Goal: Information Seeking & Learning: Learn about a topic

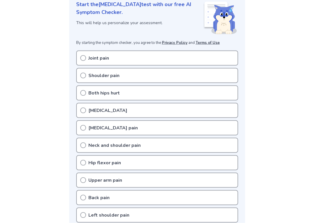
scroll to position [83, 0]
click at [79, 105] on div "[MEDICAL_DATA]" at bounding box center [157, 110] width 162 height 15
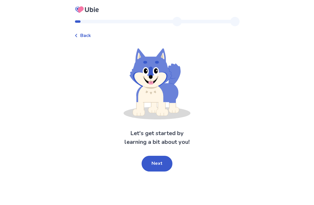
click at [152, 158] on button "Next" at bounding box center [157, 164] width 31 height 16
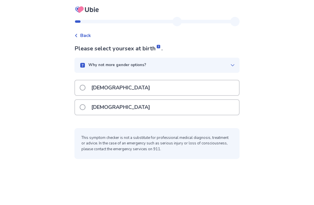
click at [85, 110] on label "[DEMOGRAPHIC_DATA]" at bounding box center [117, 107] width 74 height 15
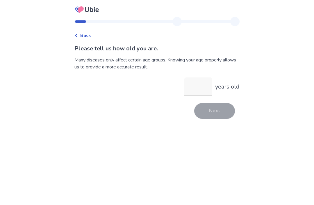
click at [194, 88] on input "years old" at bounding box center [199, 86] width 28 height 19
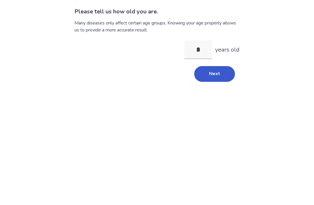
type input "**"
click at [206, 103] on button "Next" at bounding box center [214, 111] width 41 height 16
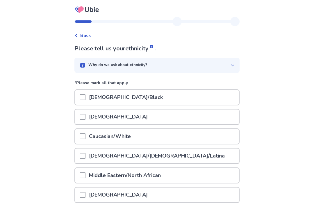
click at [85, 139] on span at bounding box center [83, 136] width 6 height 6
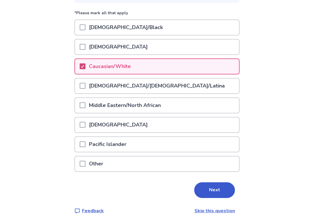
scroll to position [70, 0]
click at [208, 189] on button "Next" at bounding box center [214, 190] width 41 height 16
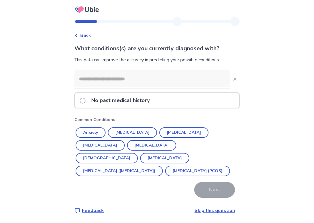
click at [133, 129] on button "[MEDICAL_DATA]" at bounding box center [132, 132] width 49 height 10
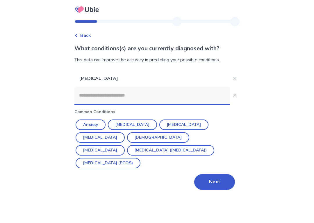
click at [94, 122] on button "Anxiety" at bounding box center [91, 125] width 30 height 10
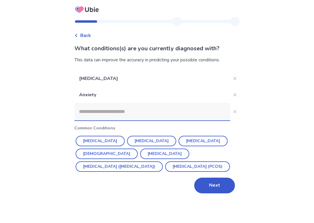
click at [205, 187] on button "Next" at bounding box center [214, 186] width 41 height 16
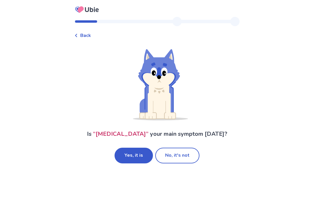
click at [137, 154] on button "Yes, it is" at bounding box center [134, 156] width 38 height 16
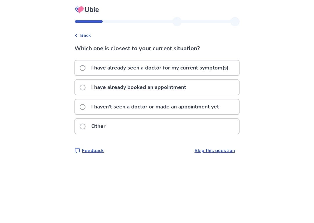
click at [86, 66] on span at bounding box center [83, 68] width 6 height 6
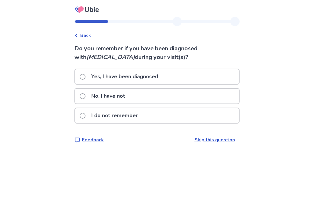
click at [88, 99] on label "No, I have not" at bounding box center [104, 96] width 49 height 15
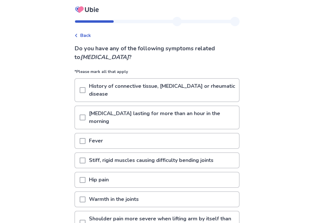
click at [82, 116] on div "[MEDICAL_DATA] lasting for more than an hour in the morning" at bounding box center [157, 117] width 164 height 23
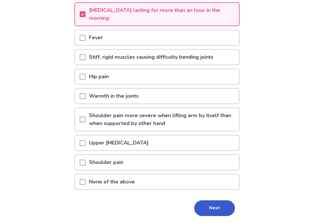
scroll to position [122, 0]
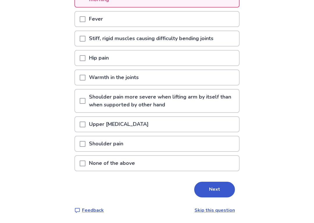
click at [208, 187] on button "Next" at bounding box center [214, 190] width 41 height 16
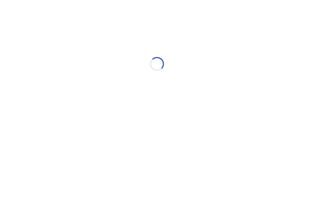
scroll to position [0, 0]
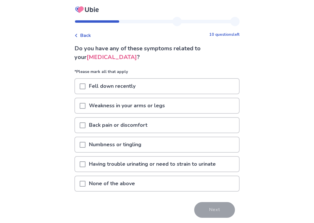
click at [84, 105] on span at bounding box center [83, 106] width 6 height 6
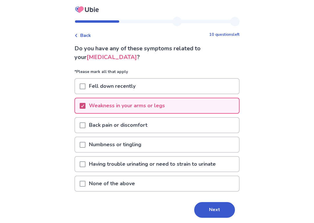
click at [86, 125] on span at bounding box center [83, 126] width 6 height 6
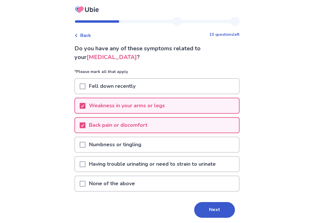
click at [86, 143] on span at bounding box center [83, 145] width 6 height 6
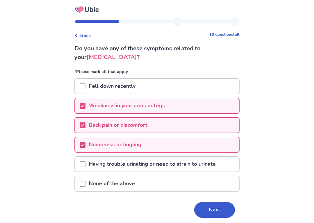
click at [204, 205] on button "Next" at bounding box center [214, 210] width 41 height 16
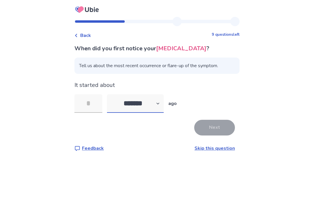
click at [160, 103] on select "******* ****** ******* ******** *******" at bounding box center [135, 103] width 57 height 19
select select "*"
click at [88, 102] on input "tel" at bounding box center [89, 103] width 28 height 19
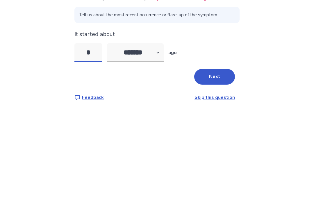
type input "**"
click at [225, 120] on button "Next" at bounding box center [214, 128] width 41 height 16
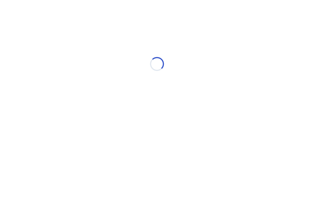
select select "*"
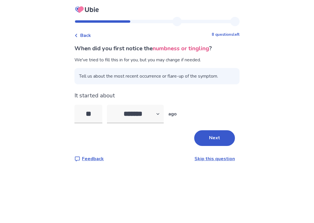
click at [220, 134] on button "Next" at bounding box center [214, 138] width 41 height 16
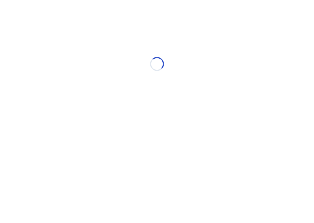
select select "*"
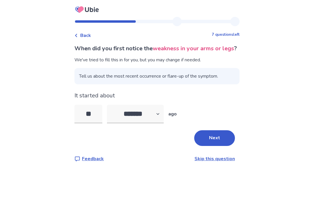
click at [221, 140] on button "Next" at bounding box center [214, 138] width 41 height 16
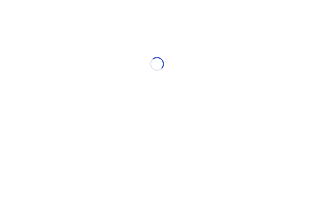
select select "*"
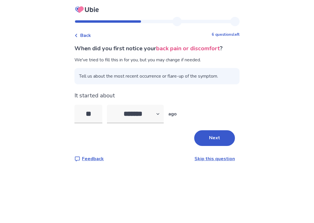
click at [219, 131] on button "Next" at bounding box center [214, 138] width 41 height 16
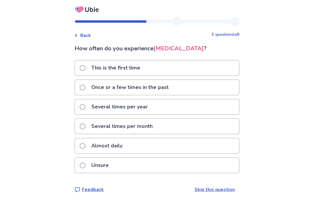
click at [86, 145] on span at bounding box center [83, 146] width 6 height 6
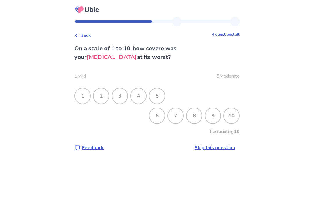
click at [196, 117] on div "8" at bounding box center [194, 115] width 15 height 15
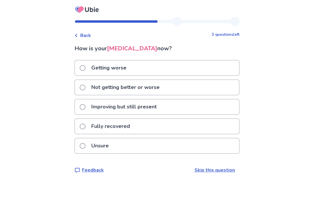
click at [89, 88] on label "Not getting better or worse" at bounding box center [122, 87] width 84 height 15
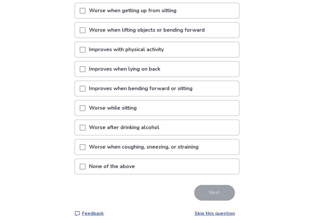
scroll to position [70, 0]
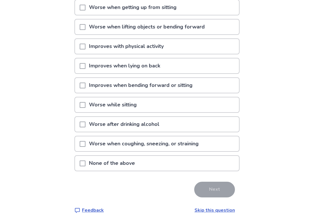
click at [85, 87] on span at bounding box center [83, 86] width 6 height 6
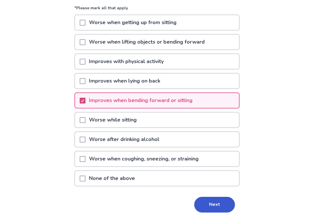
scroll to position [55, 0]
click at [85, 82] on span at bounding box center [83, 81] width 6 height 6
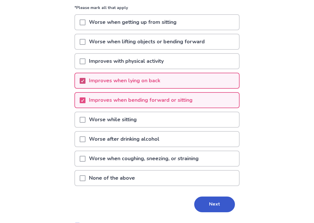
scroll to position [55, 0]
click at [216, 194] on div "What makes your [MEDICAL_DATA] better or worse? *Please mark all that apply Wor…" at bounding box center [157, 109] width 165 height 240
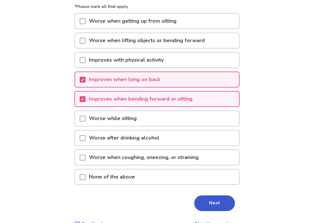
scroll to position [56, 0]
click at [216, 196] on button "Next" at bounding box center [214, 204] width 41 height 16
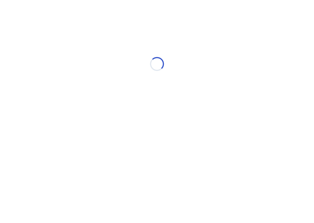
scroll to position [0, 0]
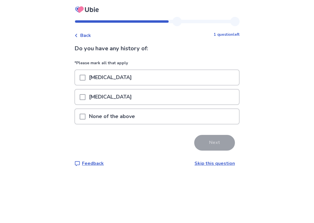
click at [84, 118] on span at bounding box center [83, 117] width 6 height 6
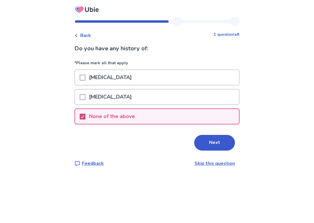
click at [218, 143] on button "Next" at bounding box center [214, 143] width 41 height 16
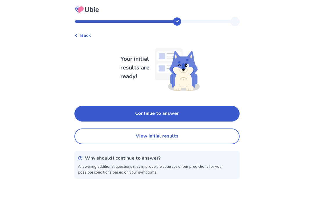
click at [219, 107] on button "Continue to answer" at bounding box center [157, 114] width 165 height 16
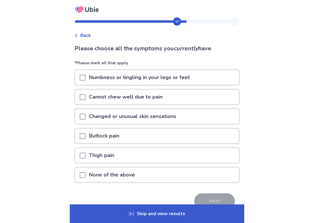
click at [85, 76] on span at bounding box center [83, 78] width 6 height 6
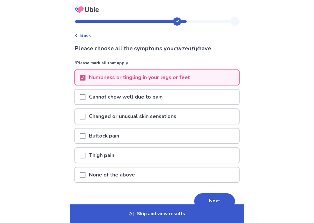
click at [86, 153] on span at bounding box center [83, 156] width 6 height 6
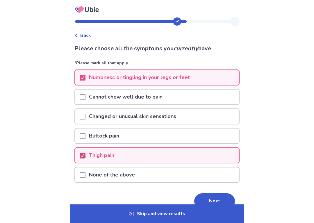
click at [86, 135] on span at bounding box center [83, 136] width 6 height 6
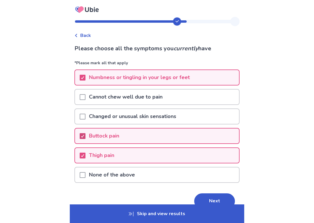
click at [219, 198] on button "Next" at bounding box center [214, 202] width 41 height 16
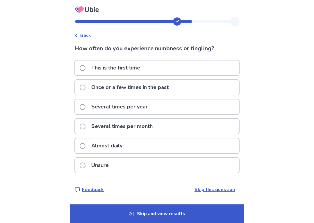
click at [88, 144] on label "Almost daily" at bounding box center [103, 146] width 46 height 15
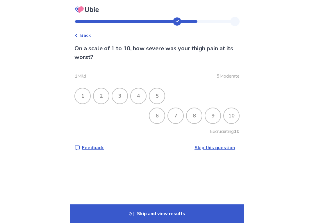
click at [196, 119] on div "8" at bounding box center [194, 115] width 15 height 15
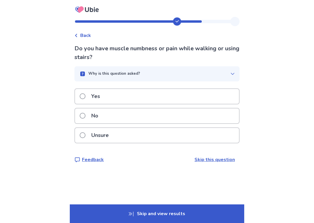
click at [84, 96] on span at bounding box center [83, 96] width 6 height 6
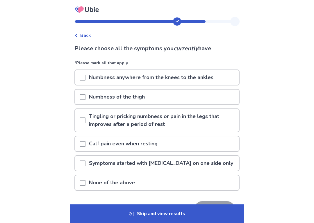
click at [84, 159] on div at bounding box center [83, 163] width 6 height 15
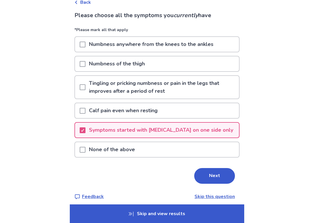
scroll to position [38, 0]
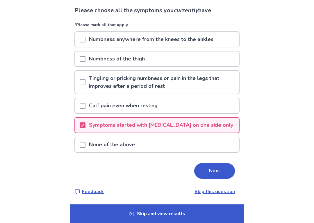
click at [203, 172] on button "Next" at bounding box center [214, 171] width 41 height 16
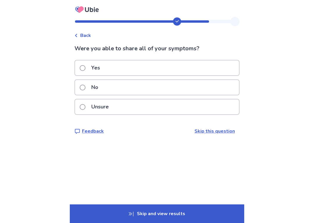
click at [86, 66] on span at bounding box center [83, 68] width 6 height 6
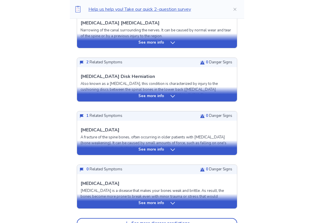
scroll to position [193, 0]
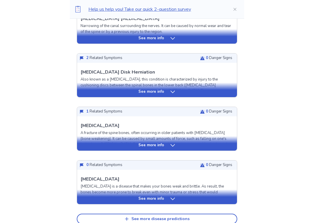
click at [152, 190] on div "See more info" at bounding box center [157, 197] width 160 height 15
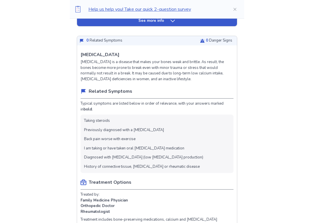
scroll to position [318, 0]
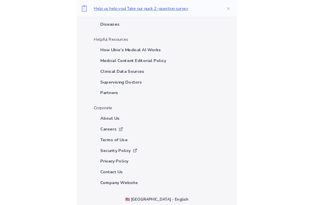
scroll to position [1820, 0]
